Goal: Task Accomplishment & Management: Manage account settings

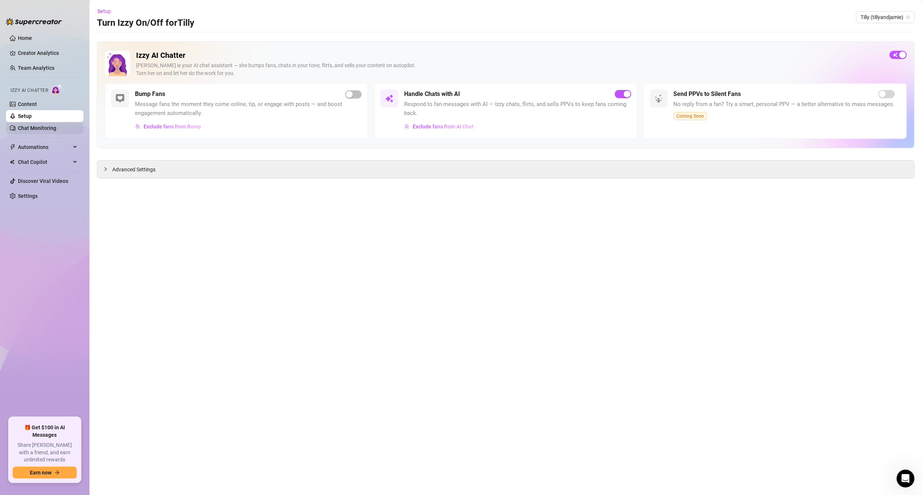
scroll to position [93, 0]
click at [32, 128] on link "Chat Monitoring" at bounding box center [37, 128] width 38 height 6
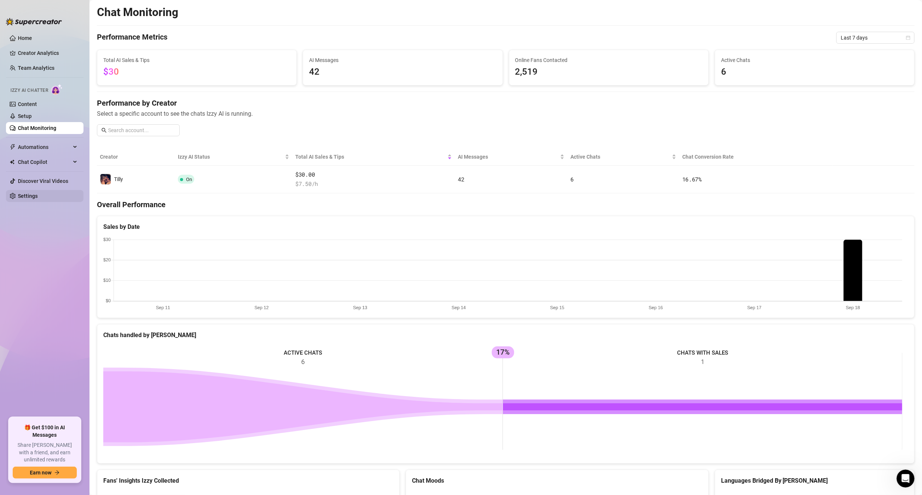
click at [38, 193] on link "Settings" at bounding box center [28, 196] width 20 height 6
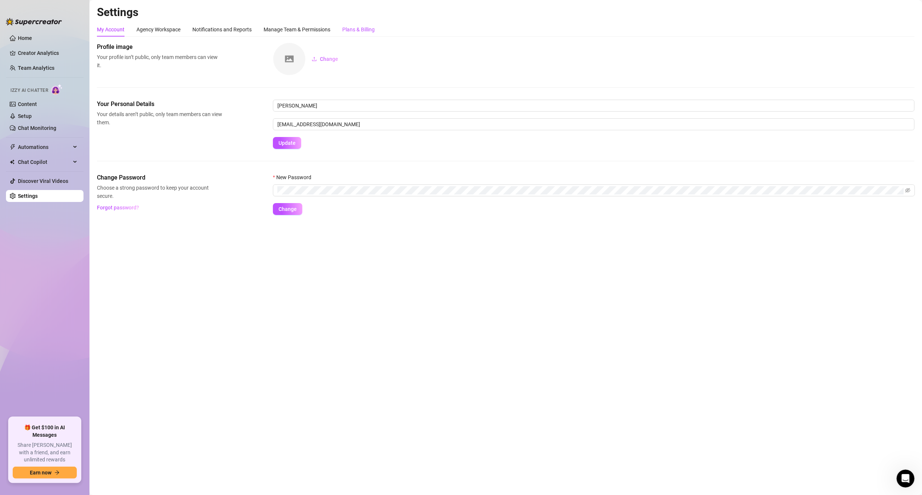
click at [360, 25] on div "Plans & Billing" at bounding box center [358, 29] width 32 height 8
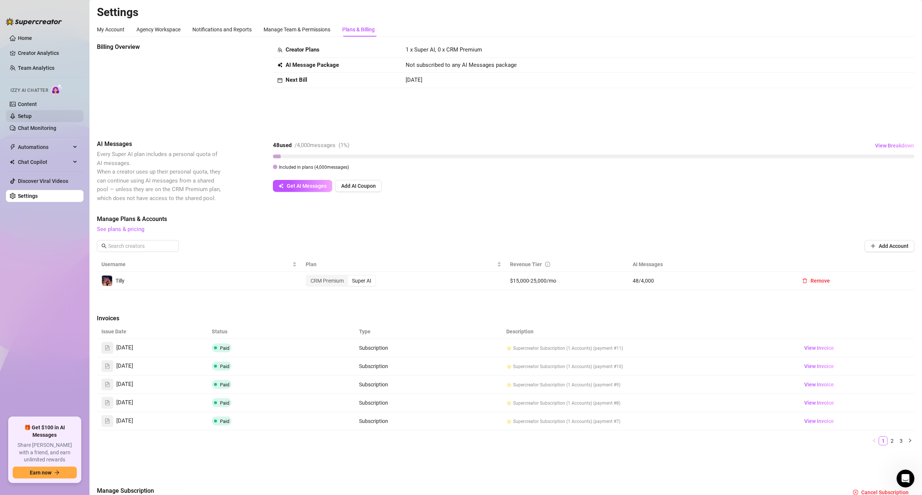
click at [29, 116] on link "Setup" at bounding box center [25, 116] width 14 height 6
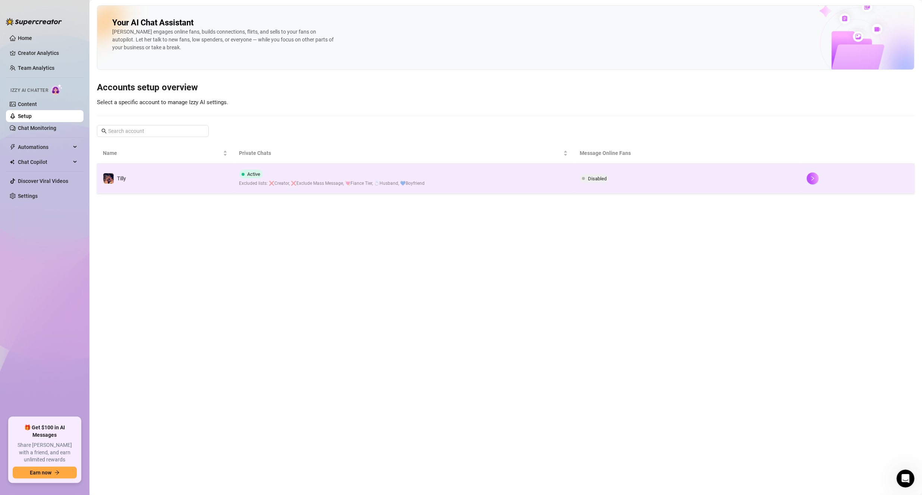
click at [596, 176] on span "Disabled" at bounding box center [597, 179] width 19 height 6
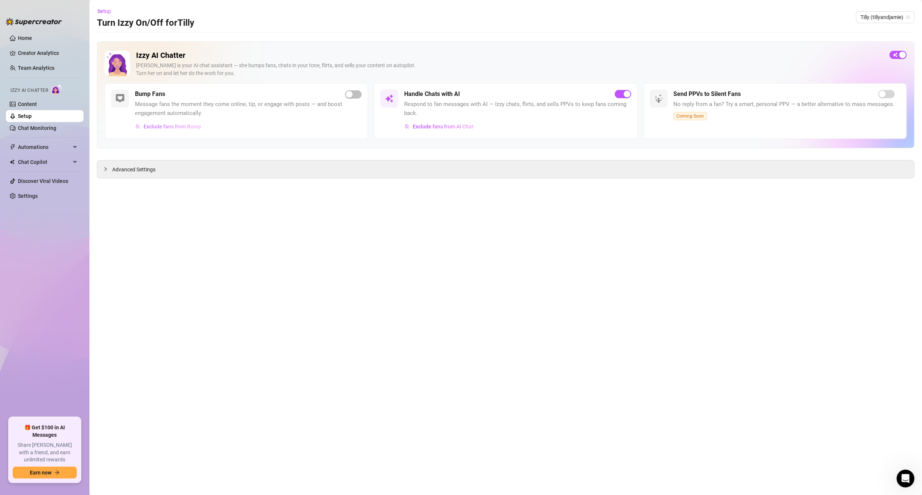
click at [177, 128] on span "Exclude fans from Bump" at bounding box center [172, 126] width 57 height 6
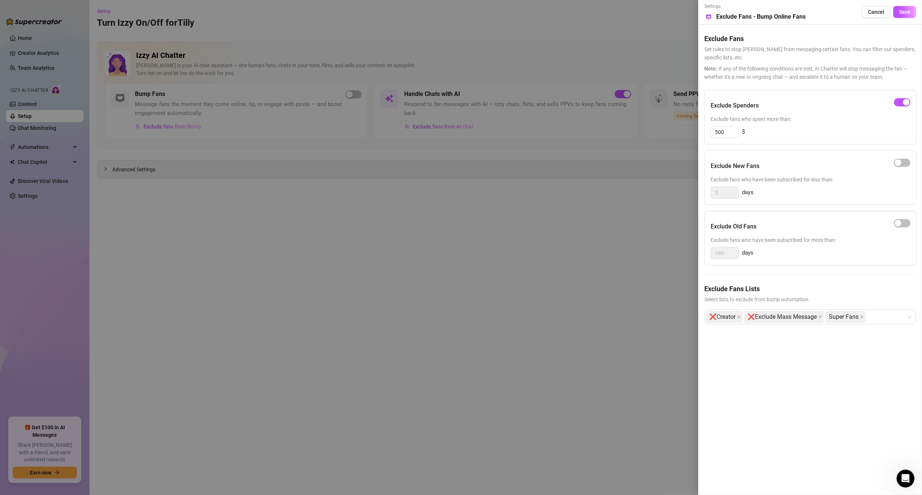
click at [534, 288] on div at bounding box center [461, 247] width 922 height 495
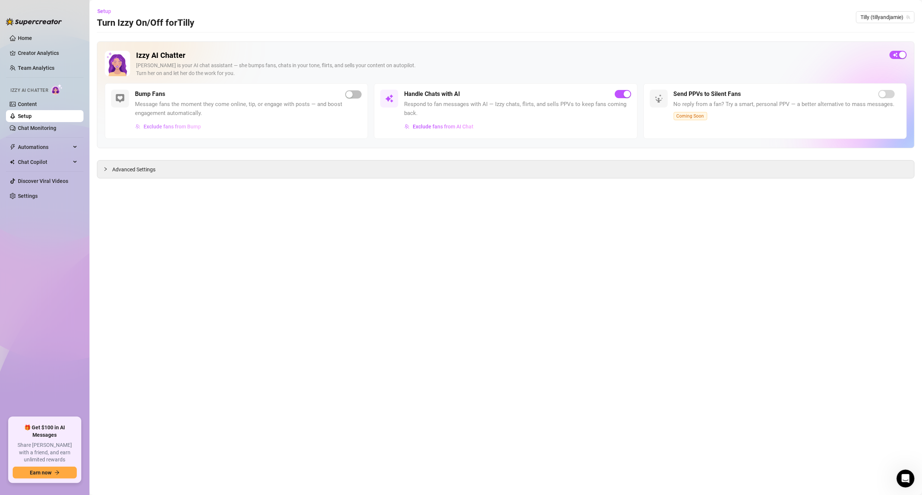
click at [190, 125] on span "Exclude fans from Bump" at bounding box center [172, 126] width 57 height 6
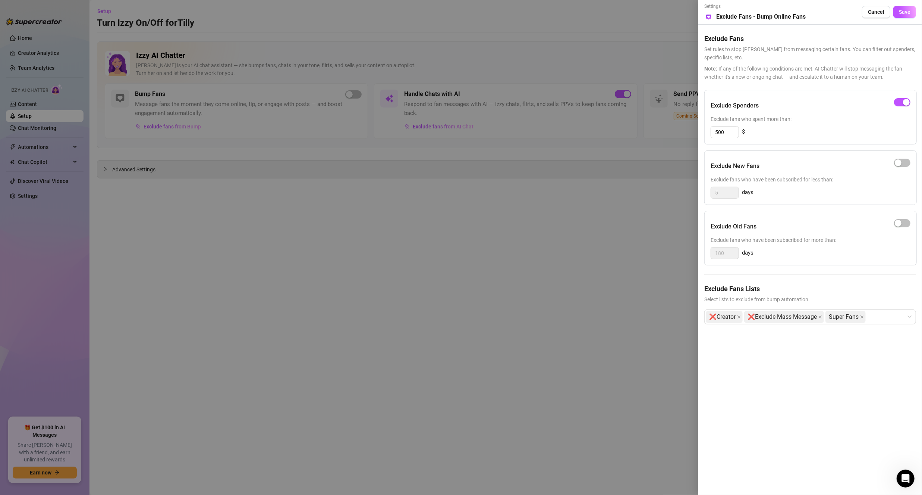
click at [473, 229] on div at bounding box center [461, 247] width 922 height 495
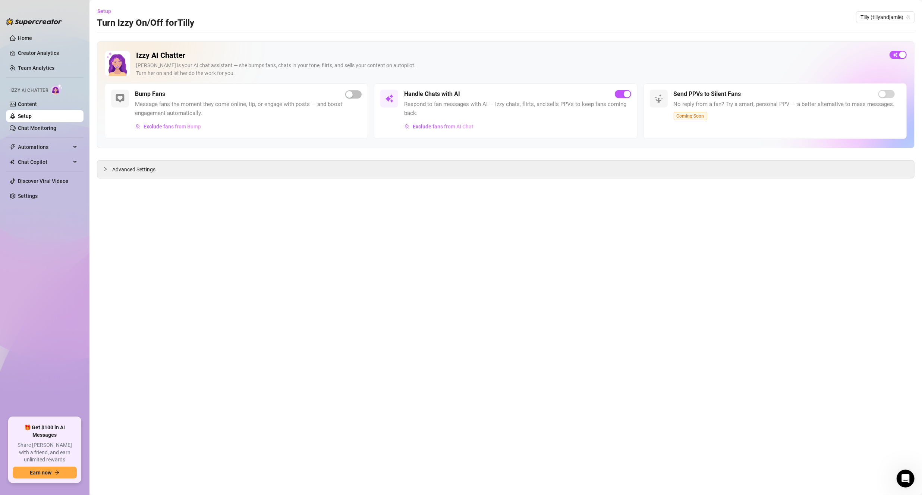
click at [242, 99] on div "Bump Fans Message fans the moment they come online, tip, or engage with posts —…" at bounding box center [248, 111] width 227 height 43
click at [142, 167] on span "Advanced Settings" at bounding box center [133, 169] width 43 height 8
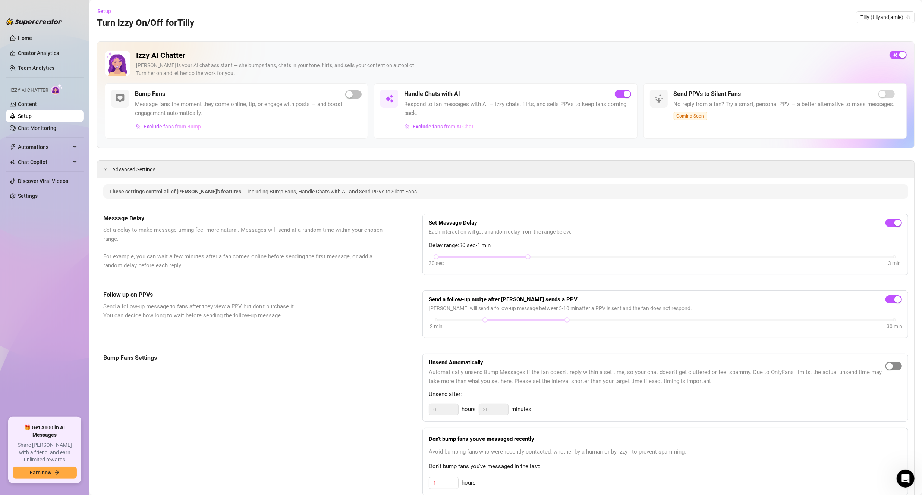
click at [887, 363] on div "button" at bounding box center [890, 366] width 7 height 7
drag, startPoint x: 484, startPoint y: 408, endPoint x: 445, endPoint y: 415, distance: 39.7
click at [445, 415] on div "Unsend Automatically Automatically unsend Bump Messages if the fan doesn't repl…" at bounding box center [666, 387] width 486 height 68
click at [441, 410] on input "0" at bounding box center [443, 409] width 29 height 11
drag, startPoint x: 442, startPoint y: 405, endPoint x: 422, endPoint y: 405, distance: 20.1
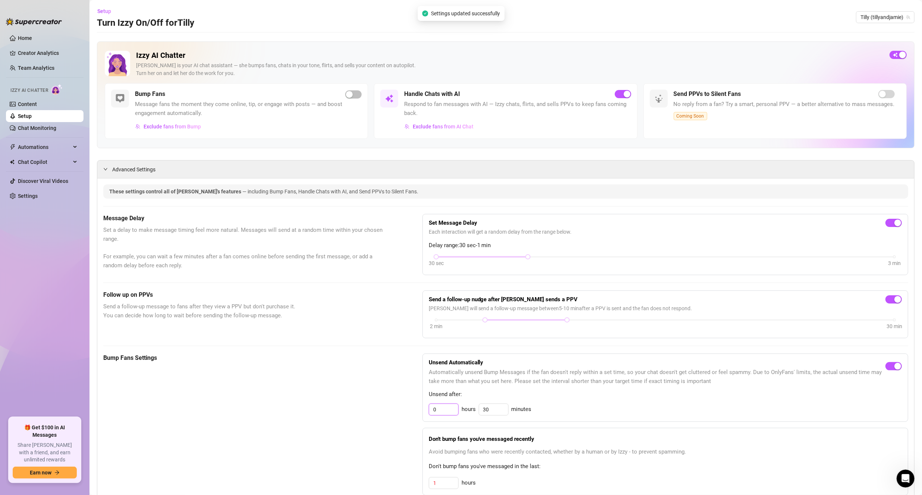
click at [423, 405] on div "Unsend Automatically Automatically unsend Bump Messages if the fan doesn't repl…" at bounding box center [666, 387] width 486 height 68
type input "1"
type input "0"
drag, startPoint x: 301, startPoint y: 407, endPoint x: 315, endPoint y: 407, distance: 13.8
click at [301, 407] on div "Bump Fans Settings" at bounding box center [244, 459] width 282 height 213
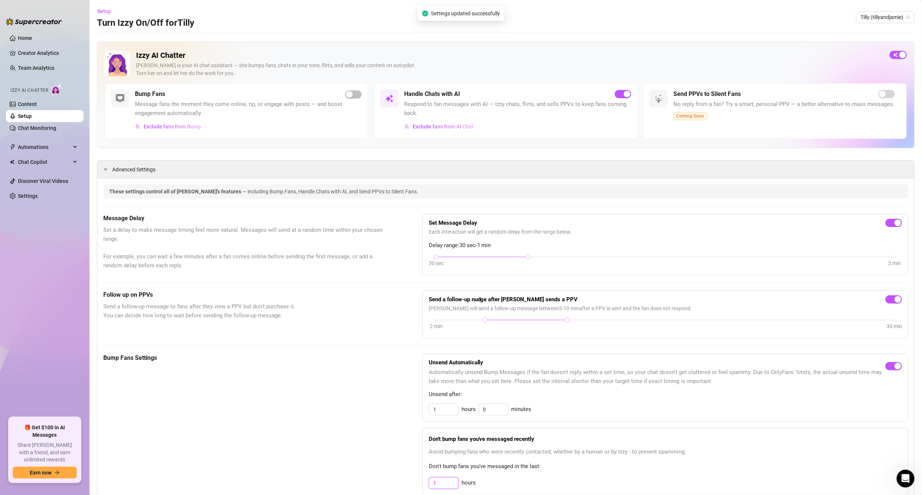
drag, startPoint x: 442, startPoint y: 477, endPoint x: 386, endPoint y: 478, distance: 56.7
click at [386, 478] on div "Bump Fans Settings Unsend Automatically Automatically unsend Bump Messages if t…" at bounding box center [505, 459] width 805 height 213
type input "3"
click at [387, 412] on div "Bump Fans Settings Unsend Automatically Automatically unsend Bump Messages if t…" at bounding box center [505, 459] width 805 height 213
click at [349, 92] on div "button" at bounding box center [349, 94] width 7 height 7
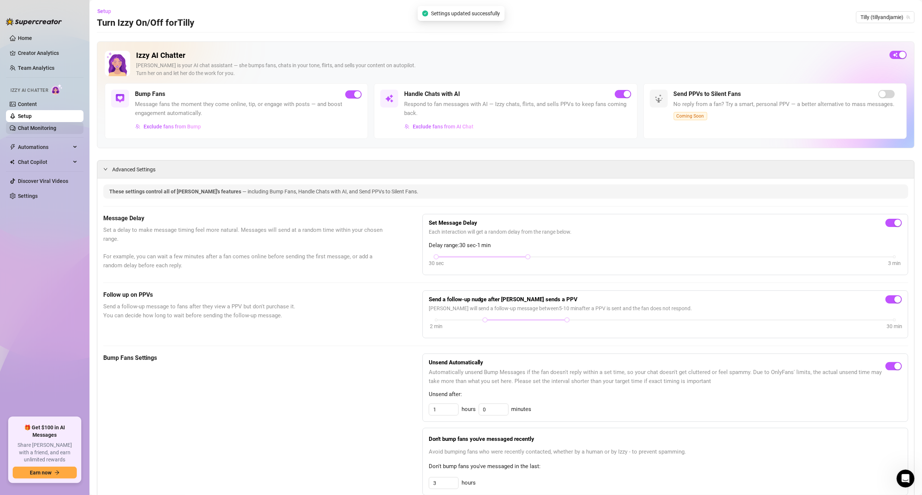
click at [38, 125] on link "Chat Monitoring" at bounding box center [37, 128] width 38 height 6
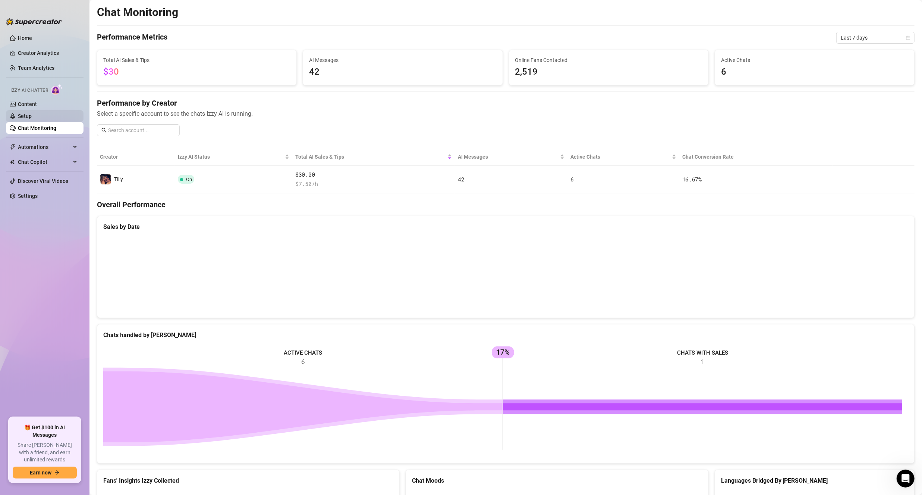
click at [32, 117] on link "Setup" at bounding box center [25, 116] width 14 height 6
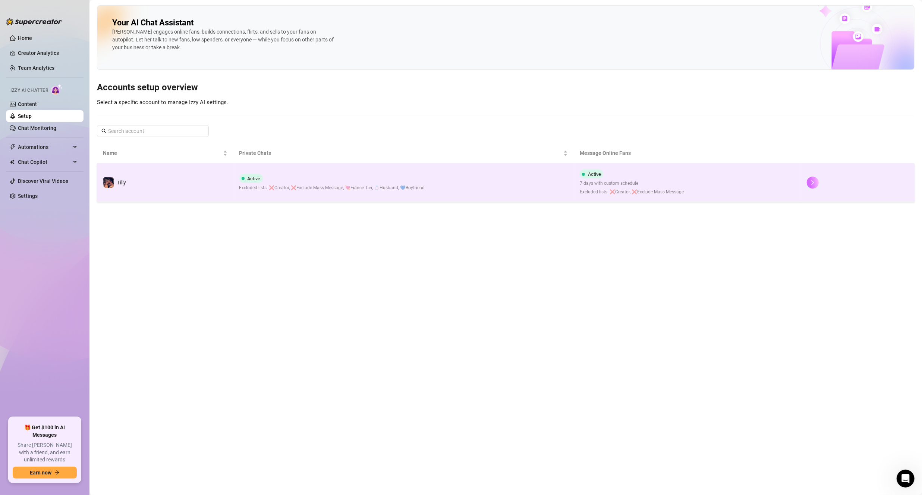
click at [810, 176] on div at bounding box center [858, 182] width 102 height 12
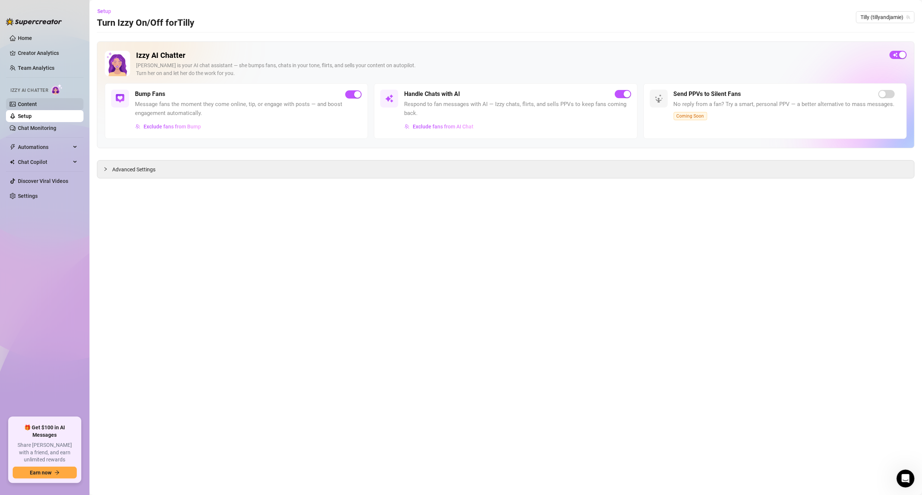
click at [26, 107] on link "Content" at bounding box center [27, 104] width 19 height 6
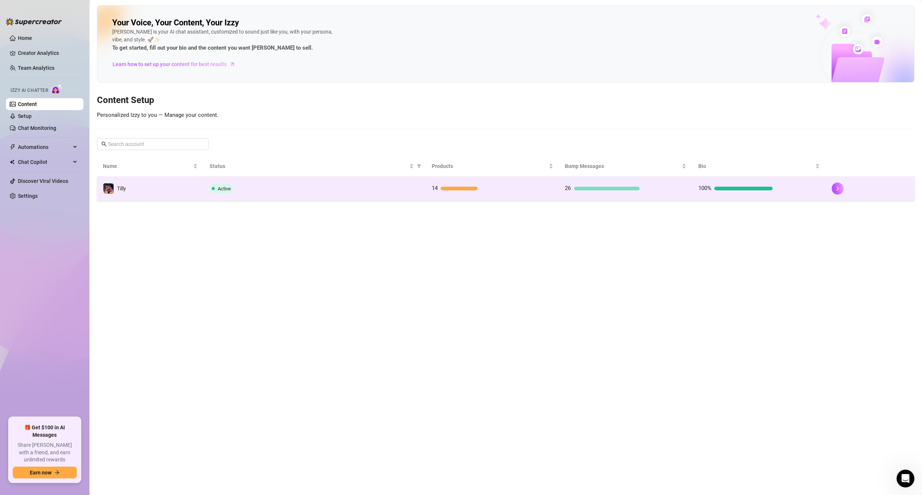
click at [844, 192] on div at bounding box center [870, 188] width 77 height 12
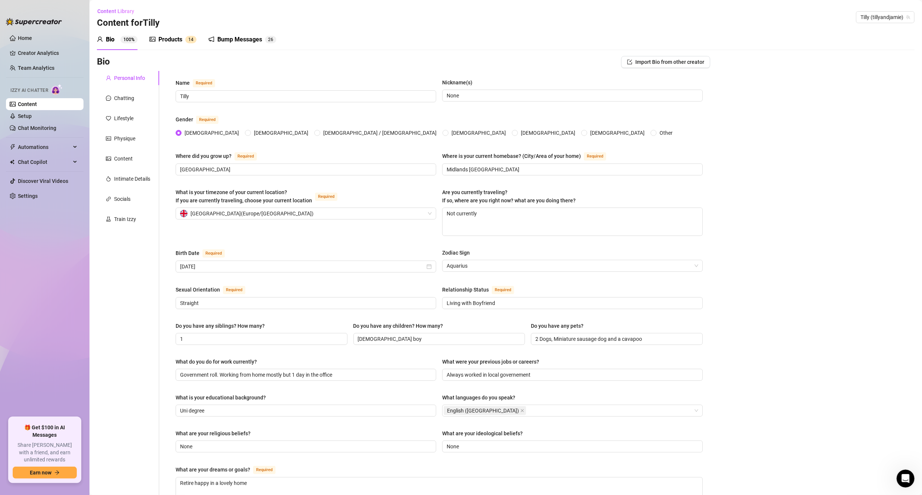
drag, startPoint x: 233, startPoint y: 41, endPoint x: 313, endPoint y: 51, distance: 80.4
click at [233, 41] on div "Bump Messages" at bounding box center [239, 39] width 45 height 9
